Goal: Task Accomplishment & Management: Manage account settings

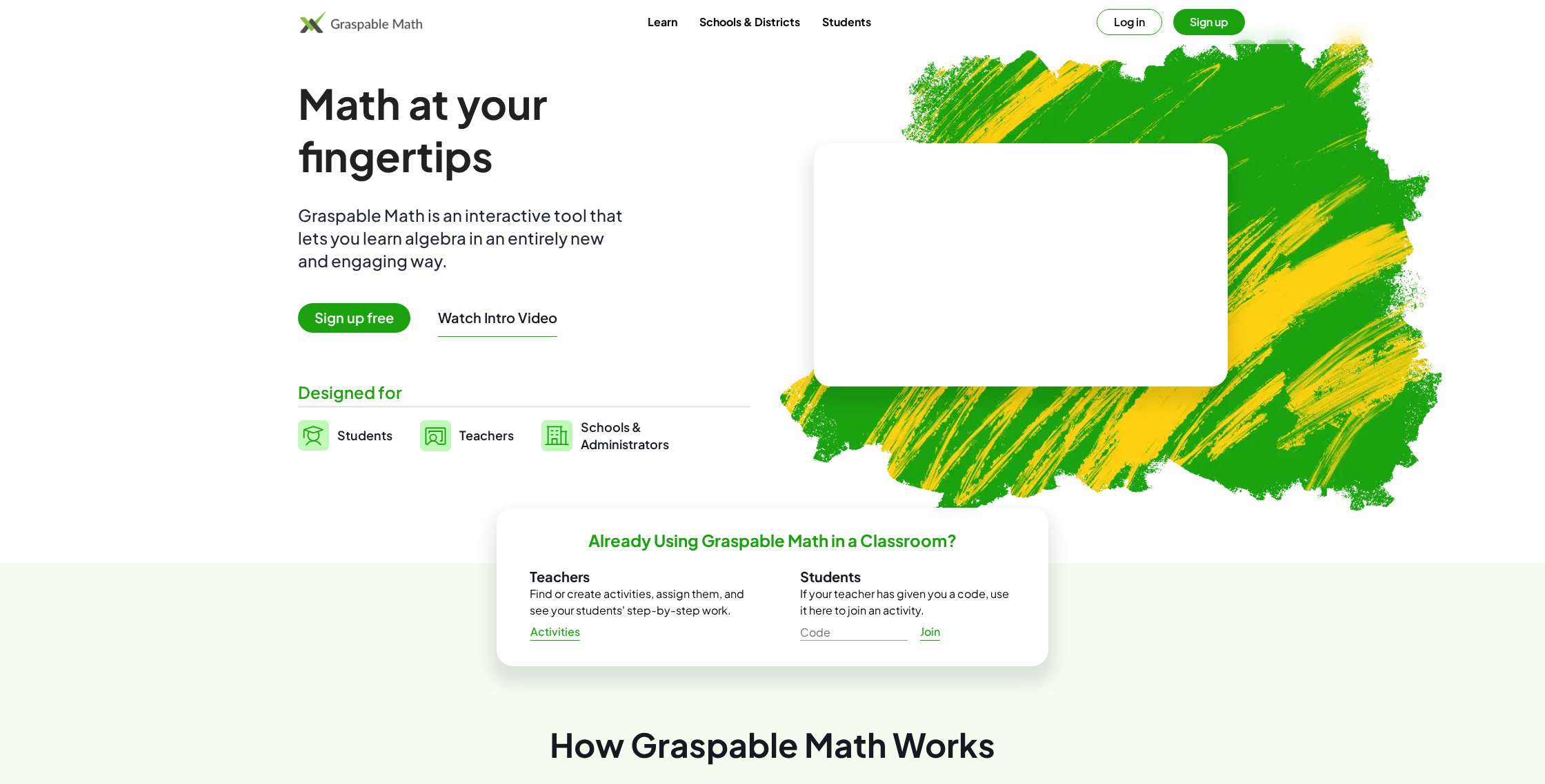
click at [1124, 20] on button "Log in" at bounding box center [1129, 22] width 65 height 27
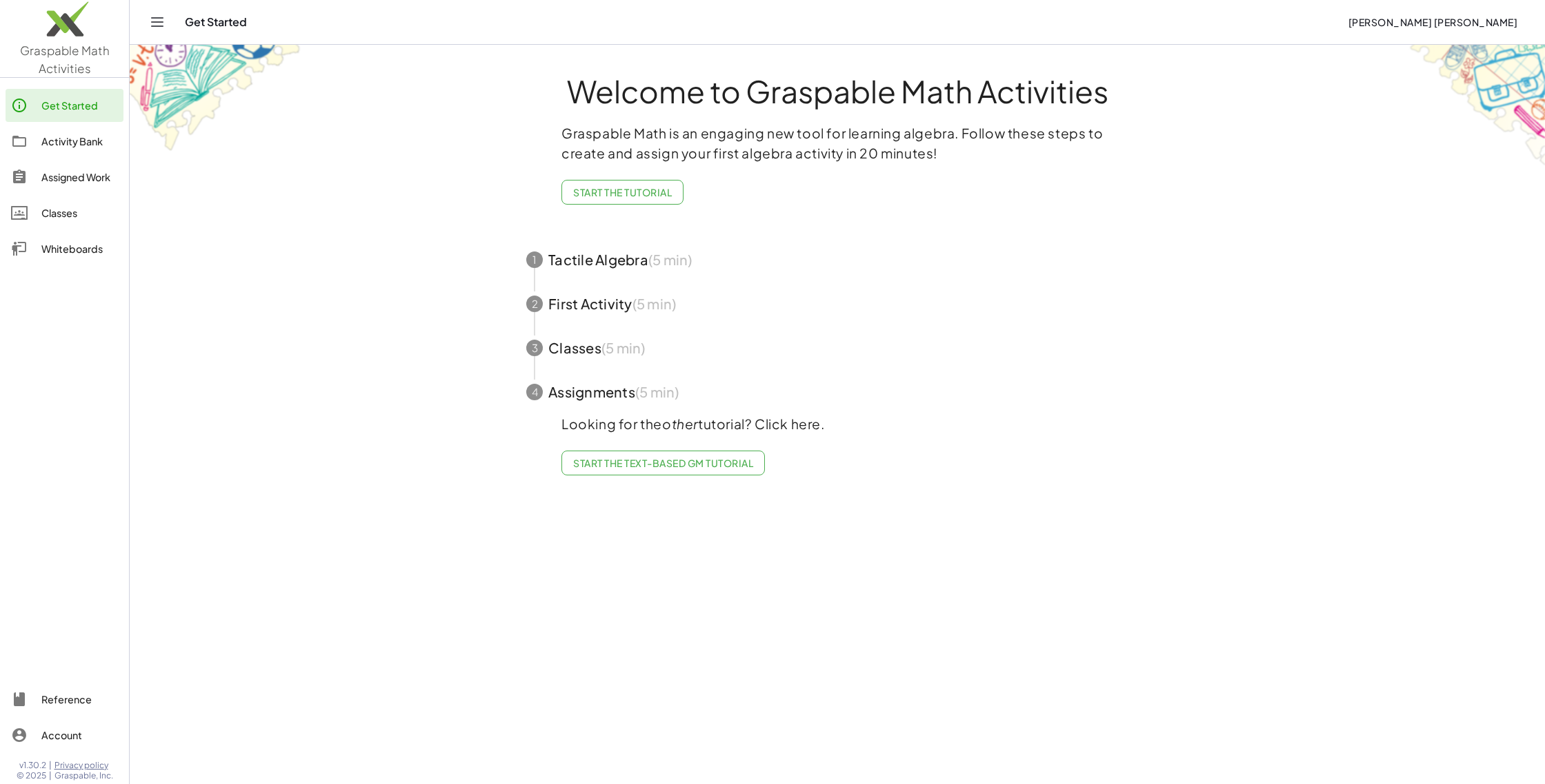
click at [54, 212] on div "Classes" at bounding box center [80, 213] width 77 height 17
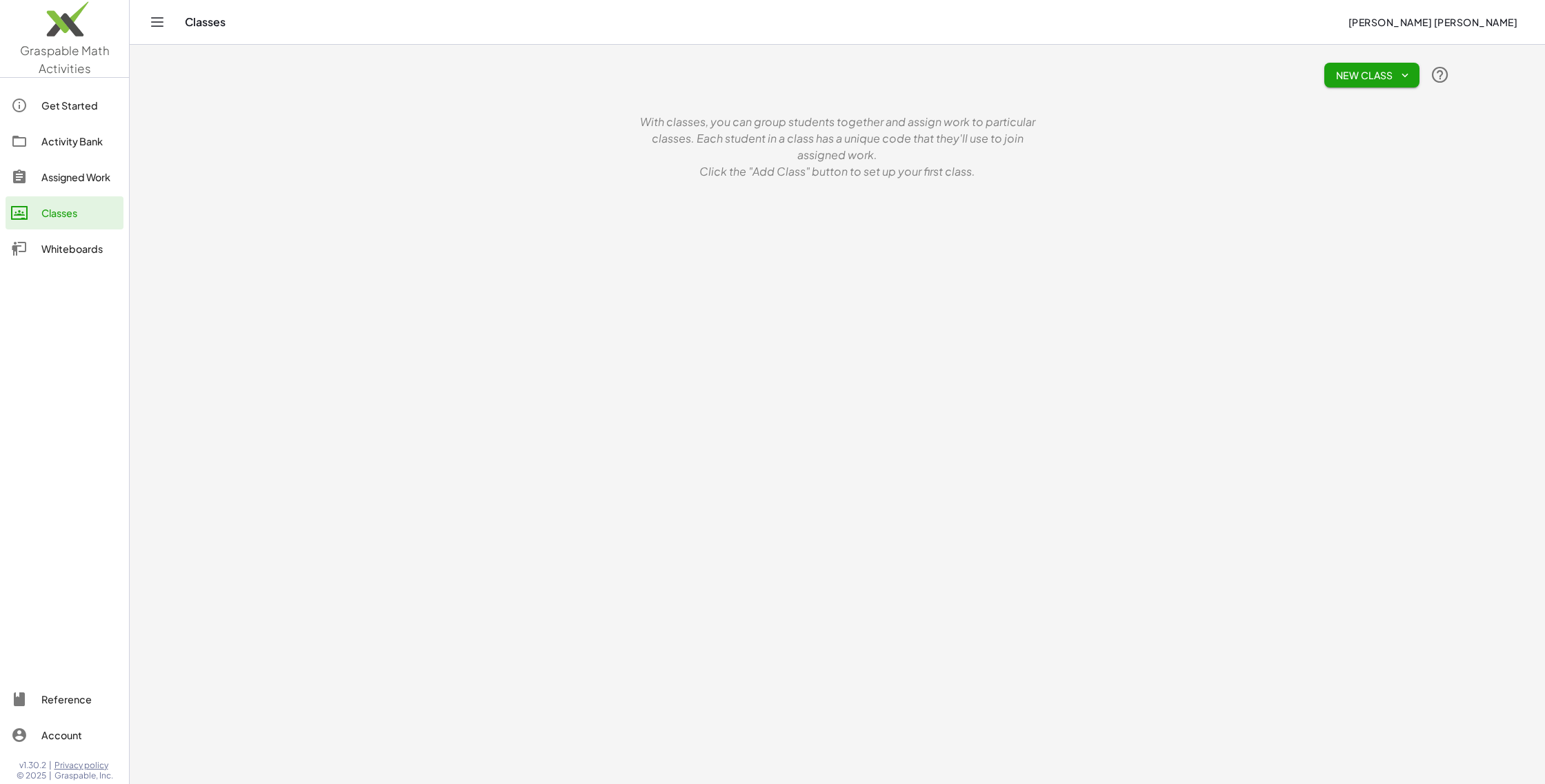
click at [1377, 73] on span "New Class" at bounding box center [1372, 75] width 73 height 13
click at [1330, 185] on div "Google Classroom" at bounding box center [1356, 186] width 104 height 17
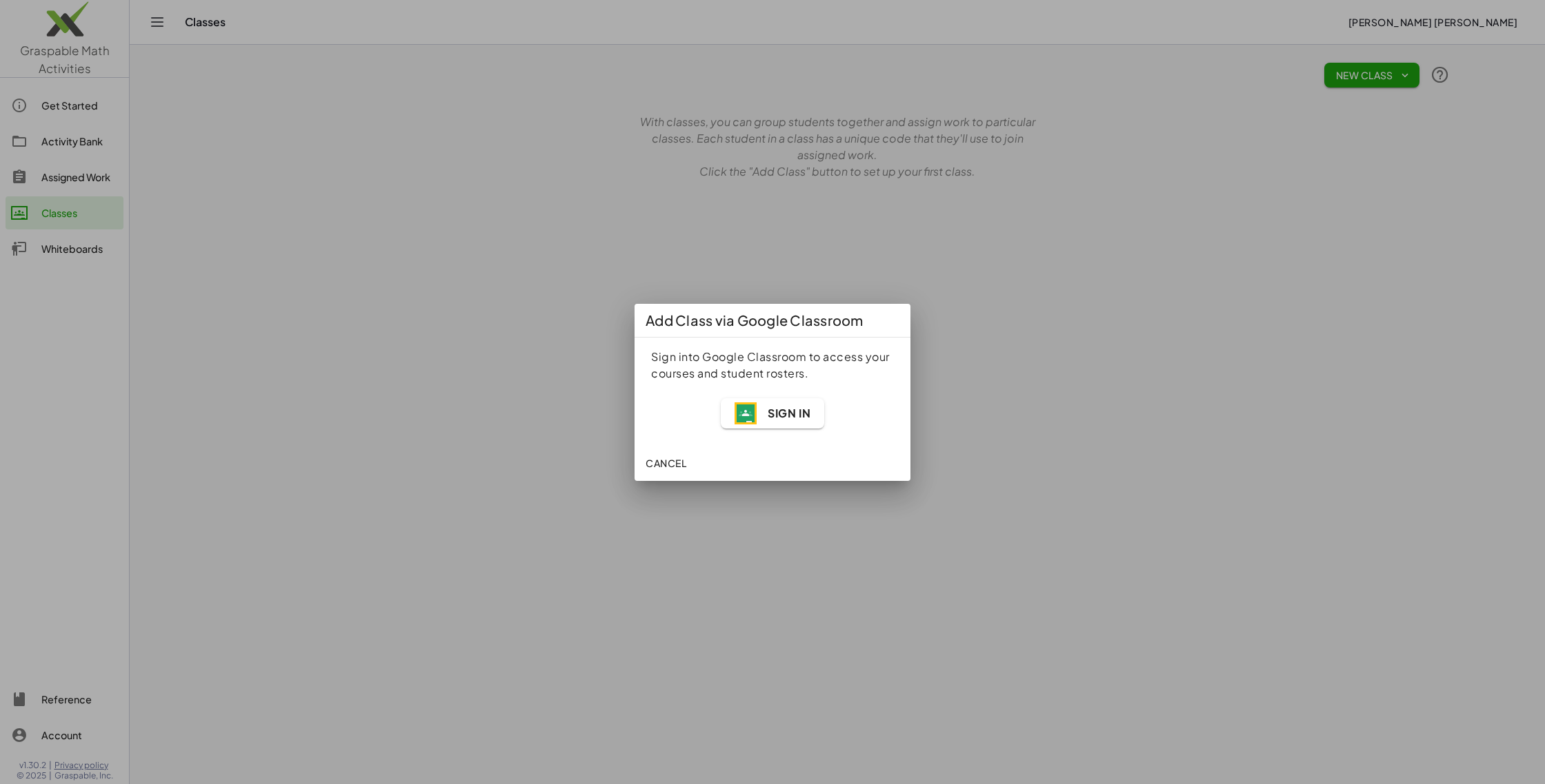
click at [772, 415] on span "Sign In" at bounding box center [788, 413] width 42 height 15
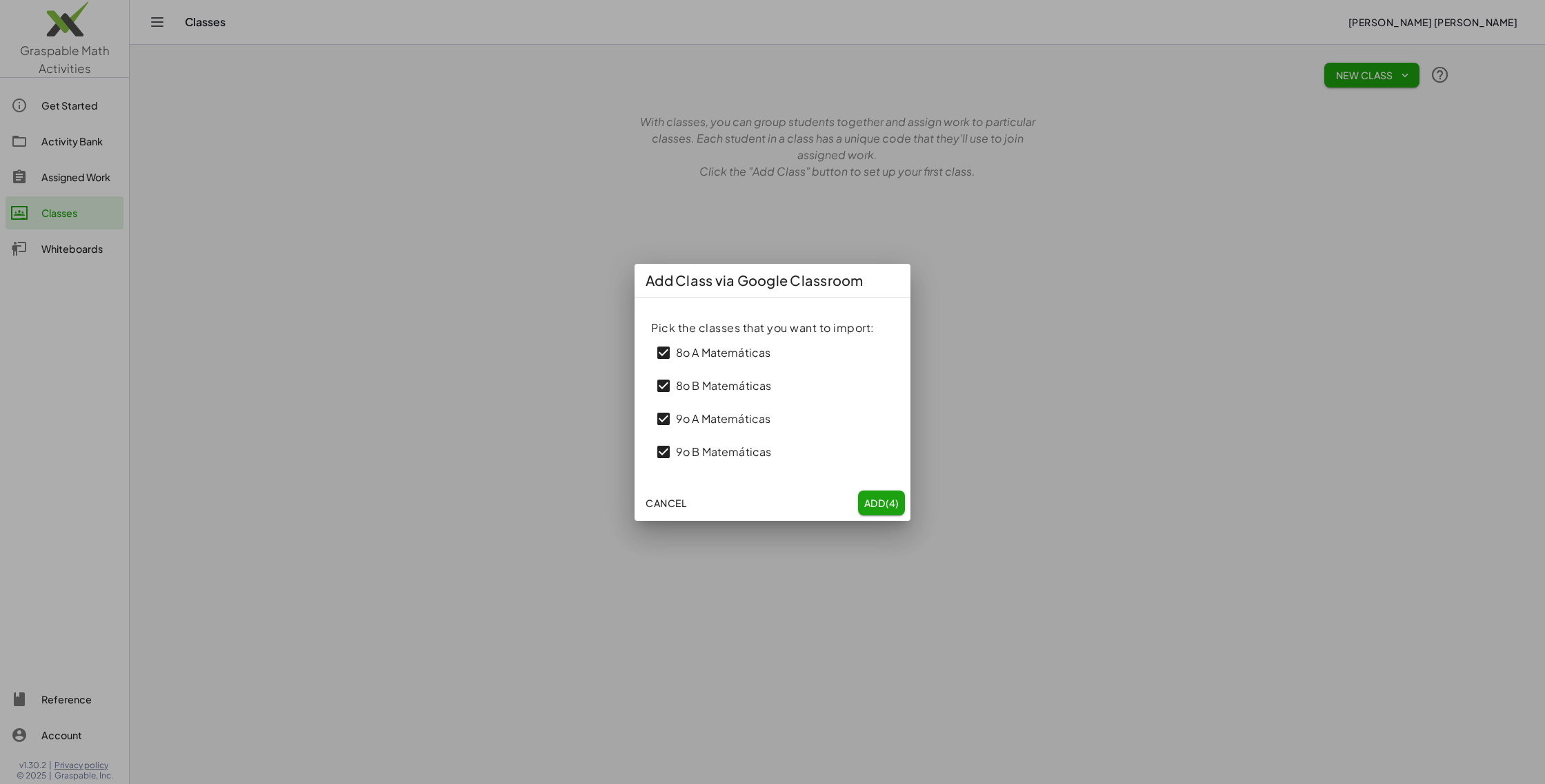
click at [881, 502] on span "Add (4)" at bounding box center [881, 503] width 35 height 13
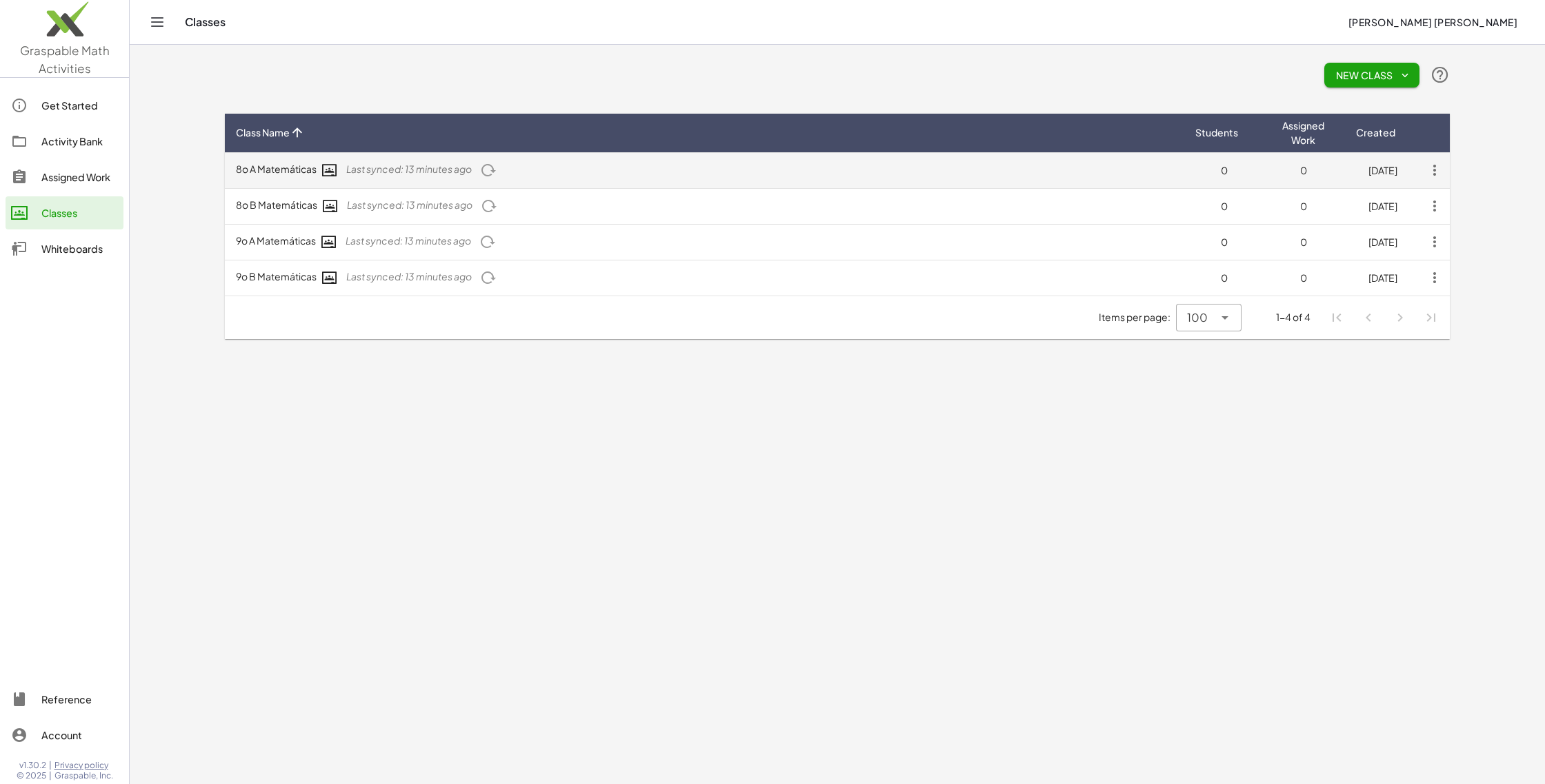
click at [270, 171] on td "8o A Matemáticas Last synced: 13 minutes ago" at bounding box center [705, 170] width 960 height 35
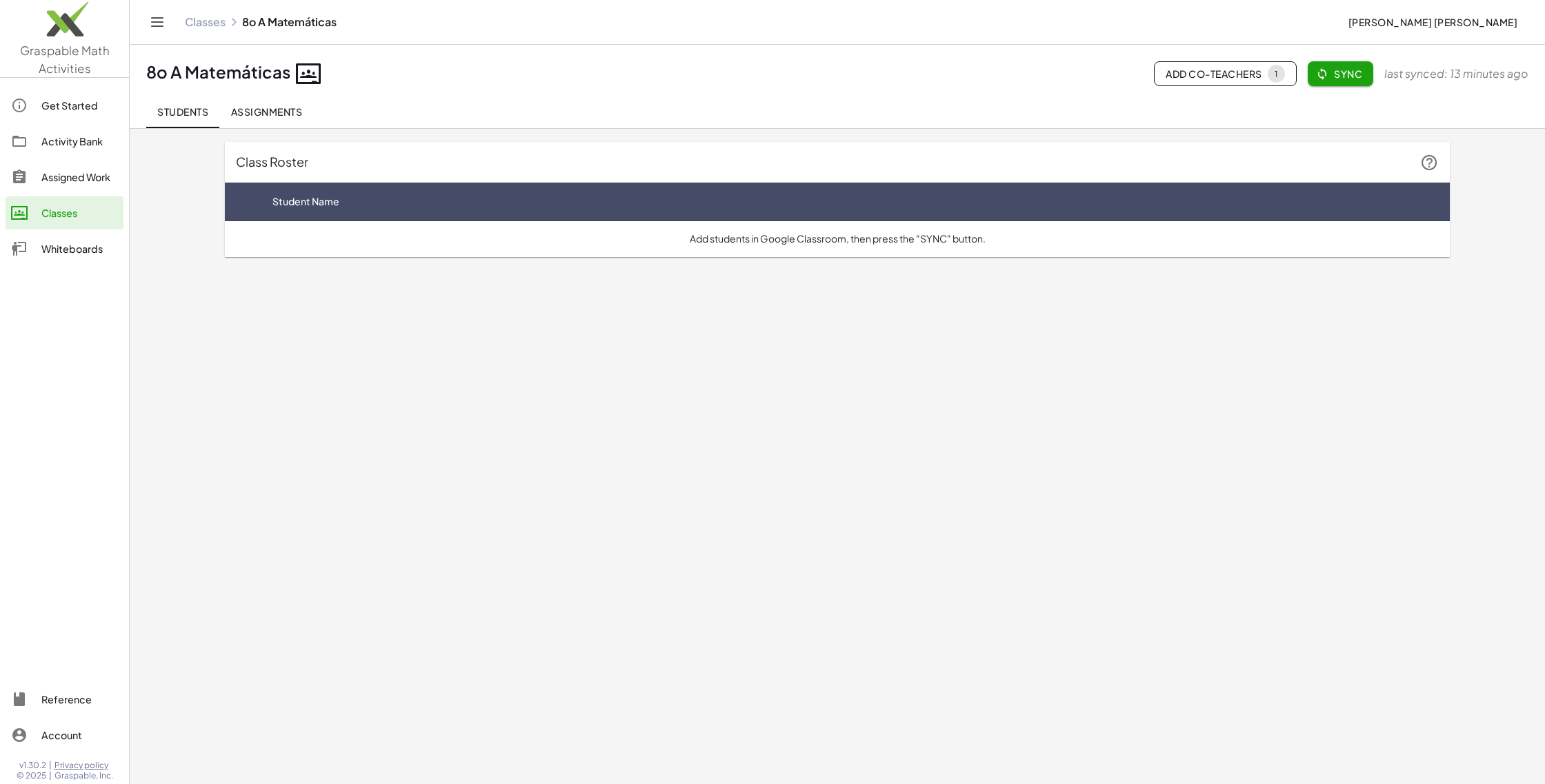
click at [254, 106] on span "Assignments" at bounding box center [266, 111] width 72 height 13
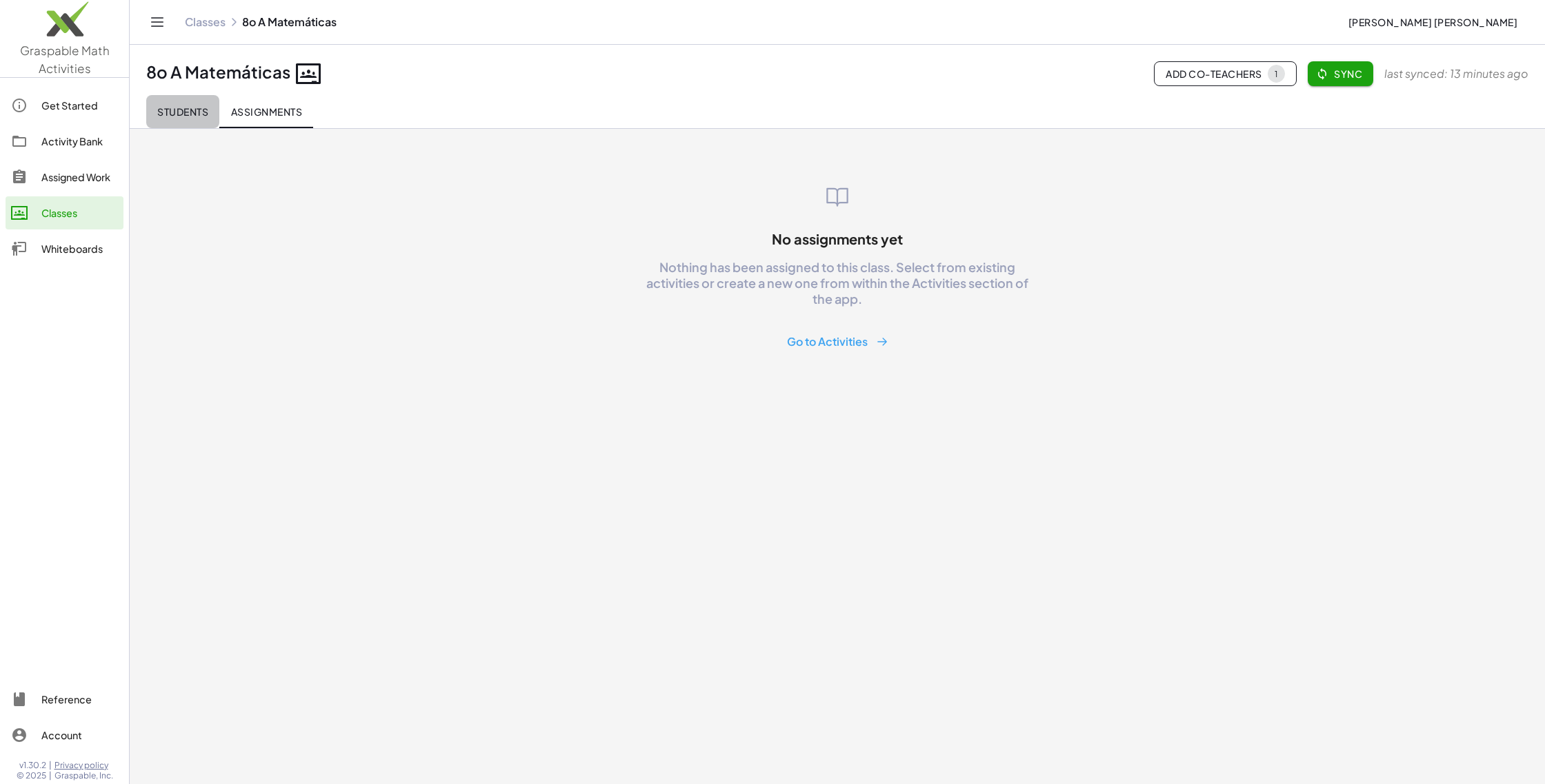
click at [191, 108] on span "Students" at bounding box center [183, 111] width 51 height 13
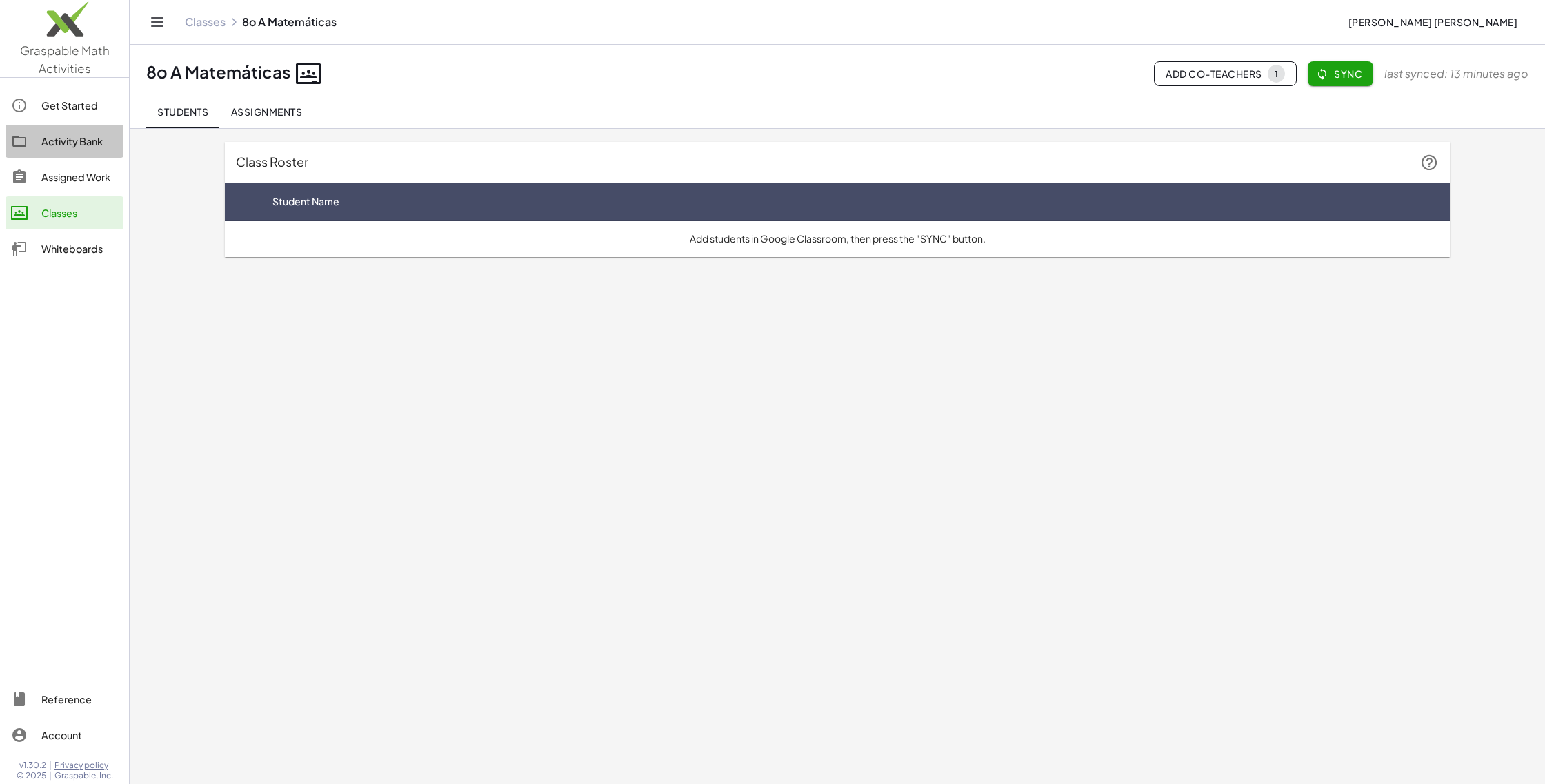
click at [56, 141] on div "Activity Bank" at bounding box center [80, 141] width 77 height 17
